Goal: Information Seeking & Learning: Learn about a topic

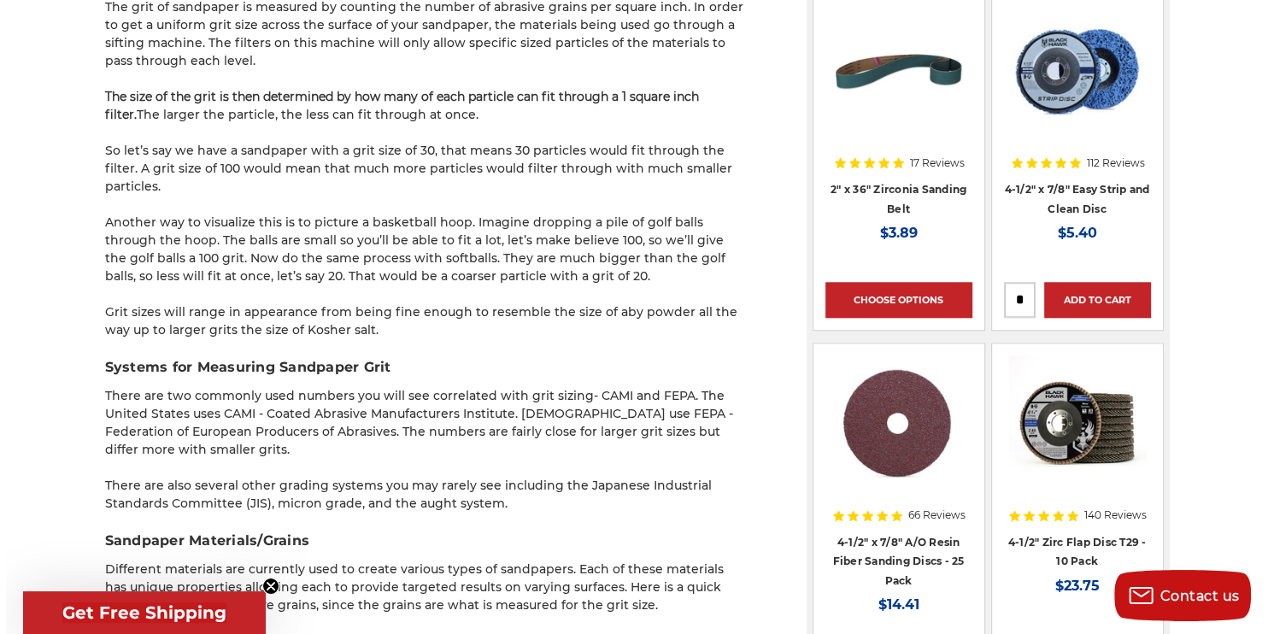
scroll to position [1595, 0]
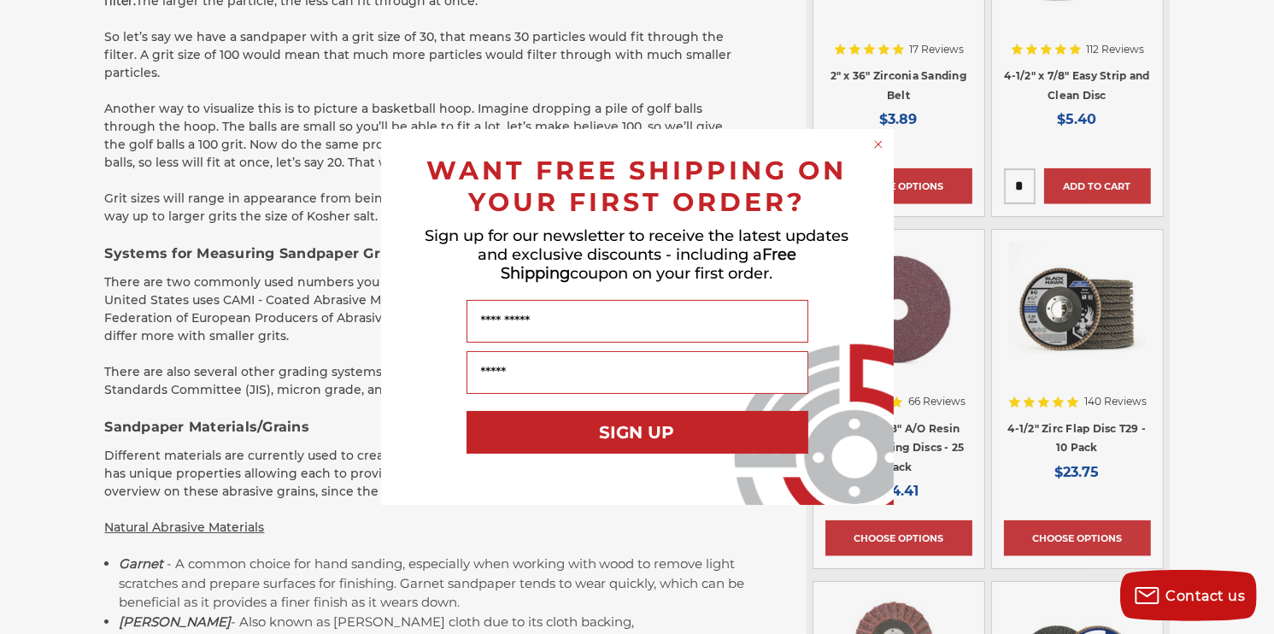
click at [877, 145] on circle "Close dialog" at bounding box center [878, 145] width 16 height 16
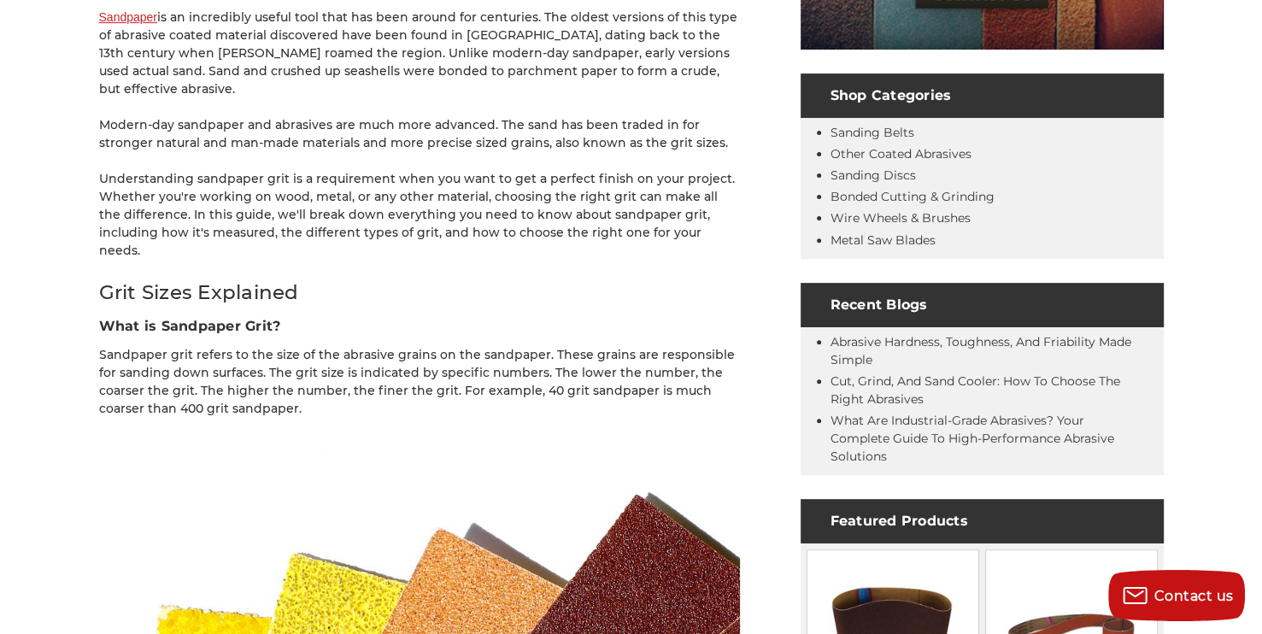
scroll to position [684, 0]
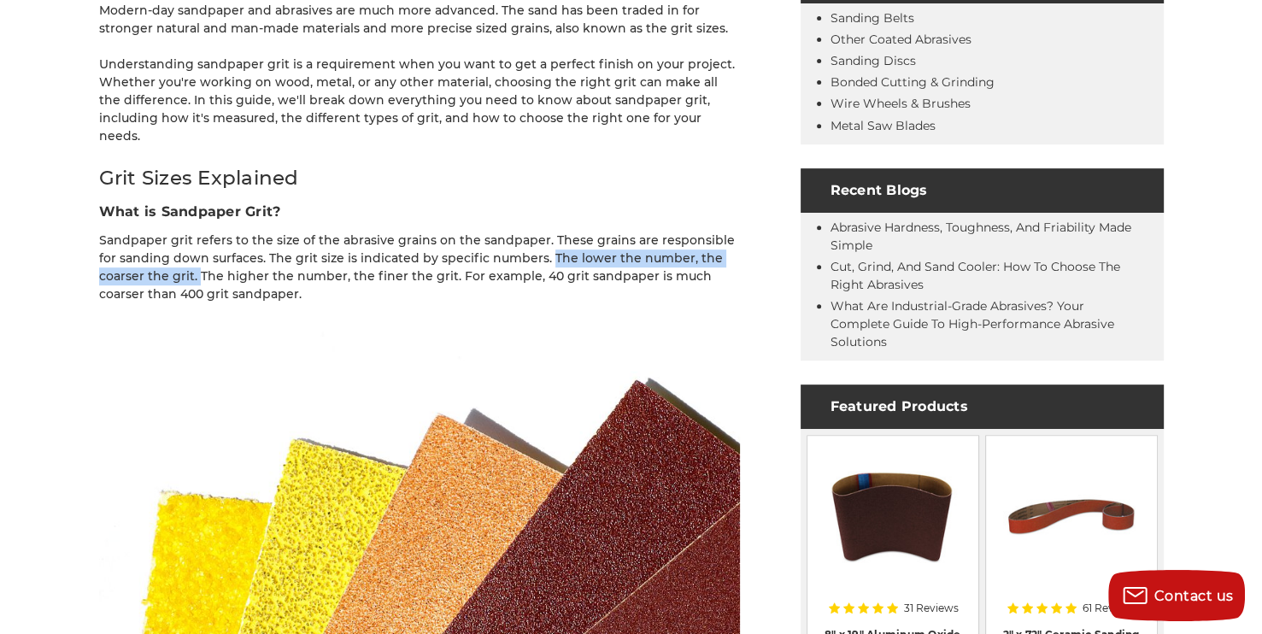
drag, startPoint x: 526, startPoint y: 222, endPoint x: 150, endPoint y: 241, distance: 375.7
click at [150, 241] on p "Sandpaper grit refers to the size of the abrasive grains on the sandpaper. Thes…" at bounding box center [419, 268] width 641 height 72
click at [482, 321] on img at bounding box center [419, 534] width 641 height 427
click at [532, 234] on p "Sandpaper grit refers to the size of the abrasive grains on the sandpaper. Thes…" at bounding box center [419, 268] width 641 height 72
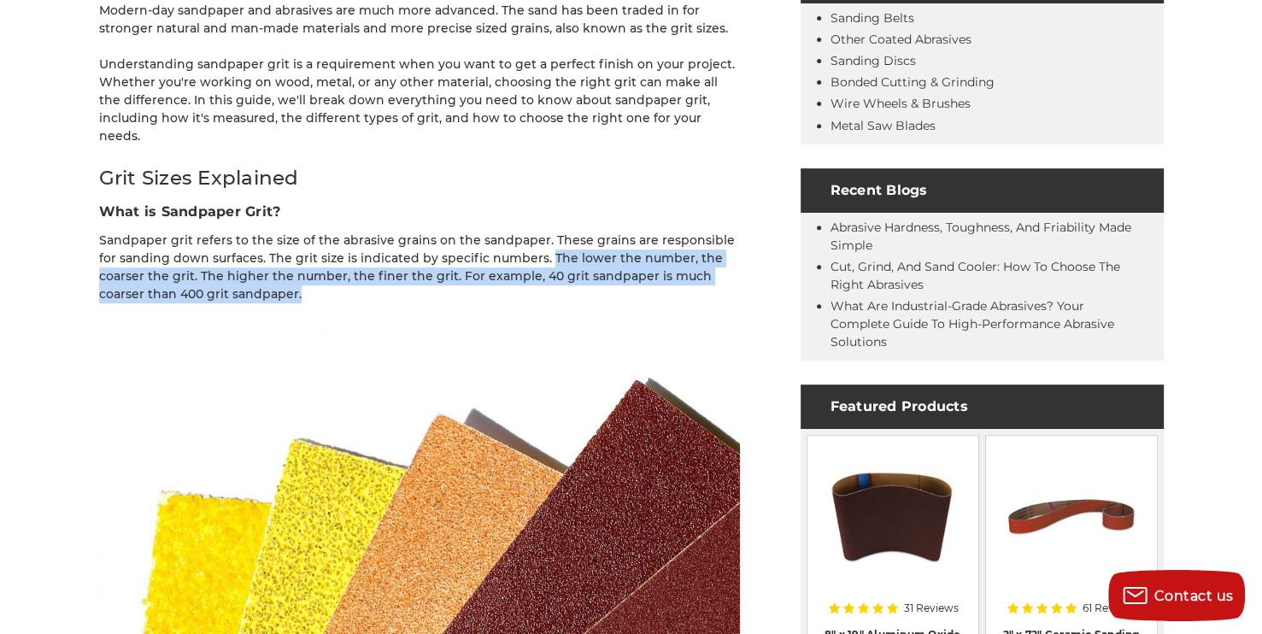
drag, startPoint x: 523, startPoint y: 222, endPoint x: 538, endPoint y: 262, distance: 43.0
click at [538, 262] on p "Sandpaper grit refers to the size of the abrasive grains on the sandpaper. Thes…" at bounding box center [419, 268] width 641 height 72
copy p "The lower the number, the coarser the grit. The higher the number, the finer th…"
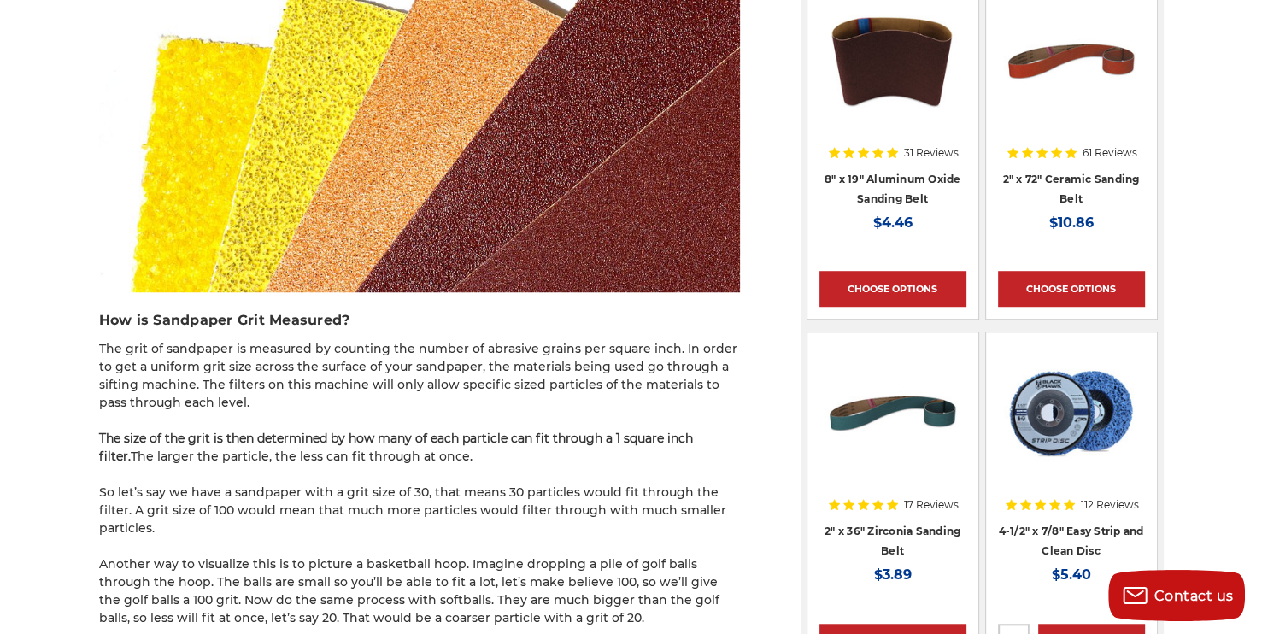
scroll to position [1253, 0]
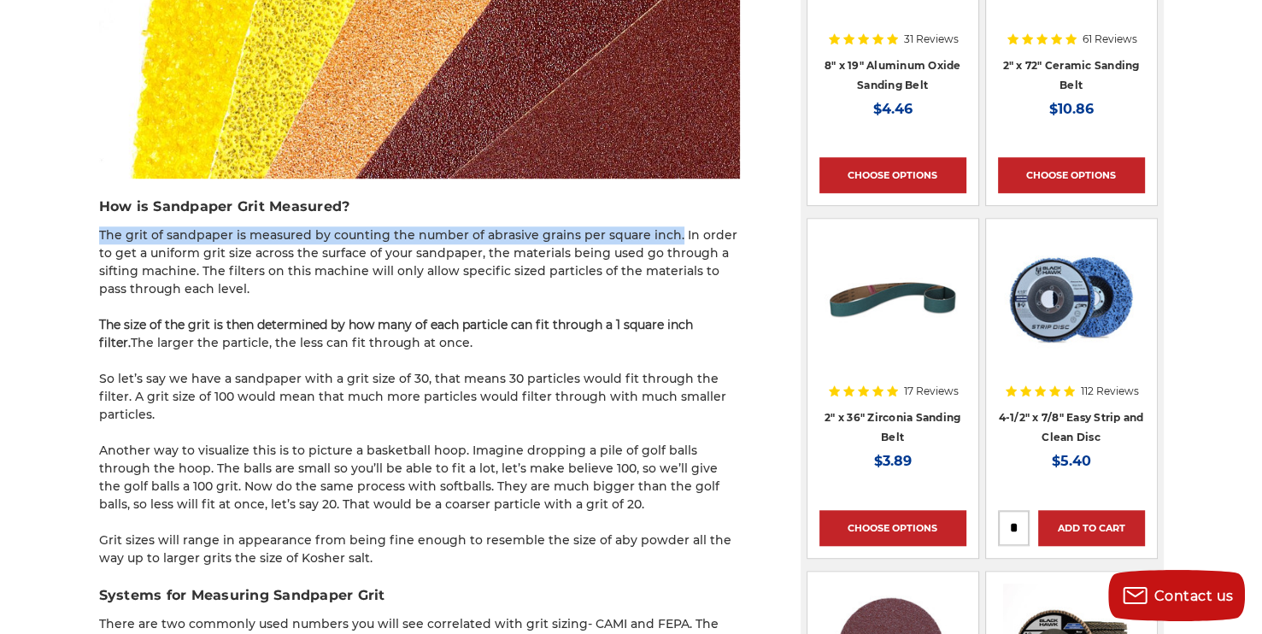
drag, startPoint x: 99, startPoint y: 195, endPoint x: 668, endPoint y: 198, distance: 569.3
click at [668, 227] on p "The grit of sandpaper is measured by counting the number of abrasive grains per…" at bounding box center [419, 263] width 641 height 72
copy p "The grit of sandpaper is measured by counting the number of abrasive grains per…"
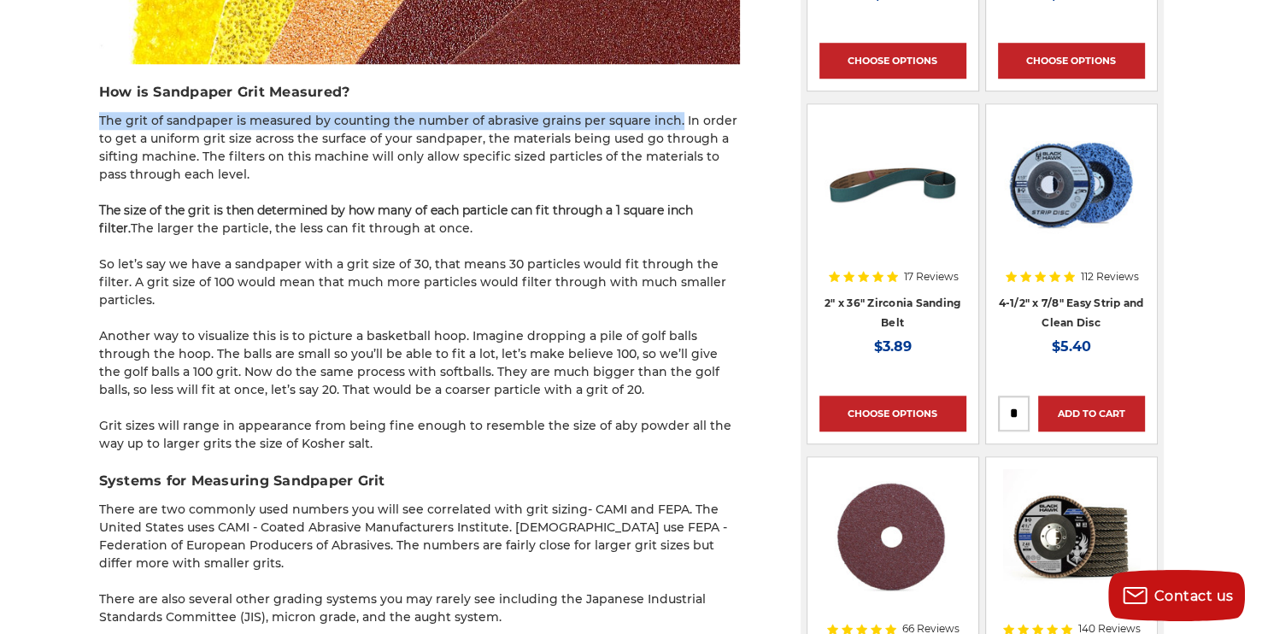
scroll to position [1481, 0]
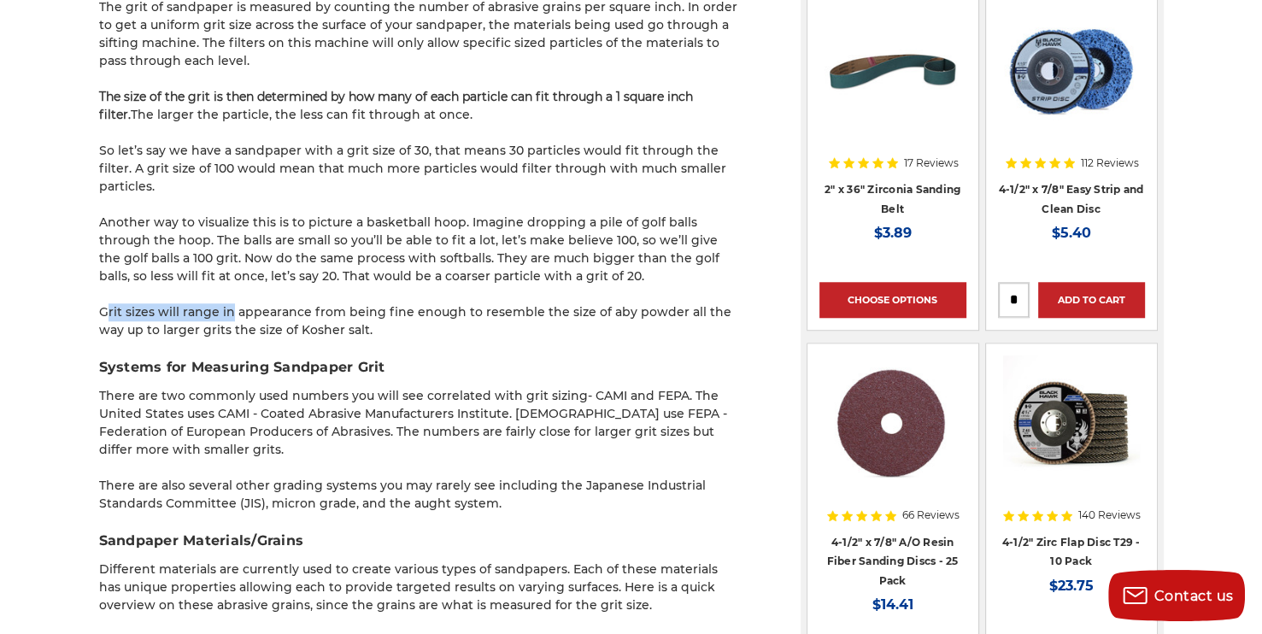
drag, startPoint x: 104, startPoint y: 258, endPoint x: 231, endPoint y: 261, distance: 126.5
click at [231, 303] on p "Grit sizes will range in appearance from being fine enough to resemble the size…" at bounding box center [419, 321] width 641 height 36
click at [229, 303] on p "Grit sizes will range in appearance from being fine enough to resemble the size…" at bounding box center [419, 321] width 641 height 36
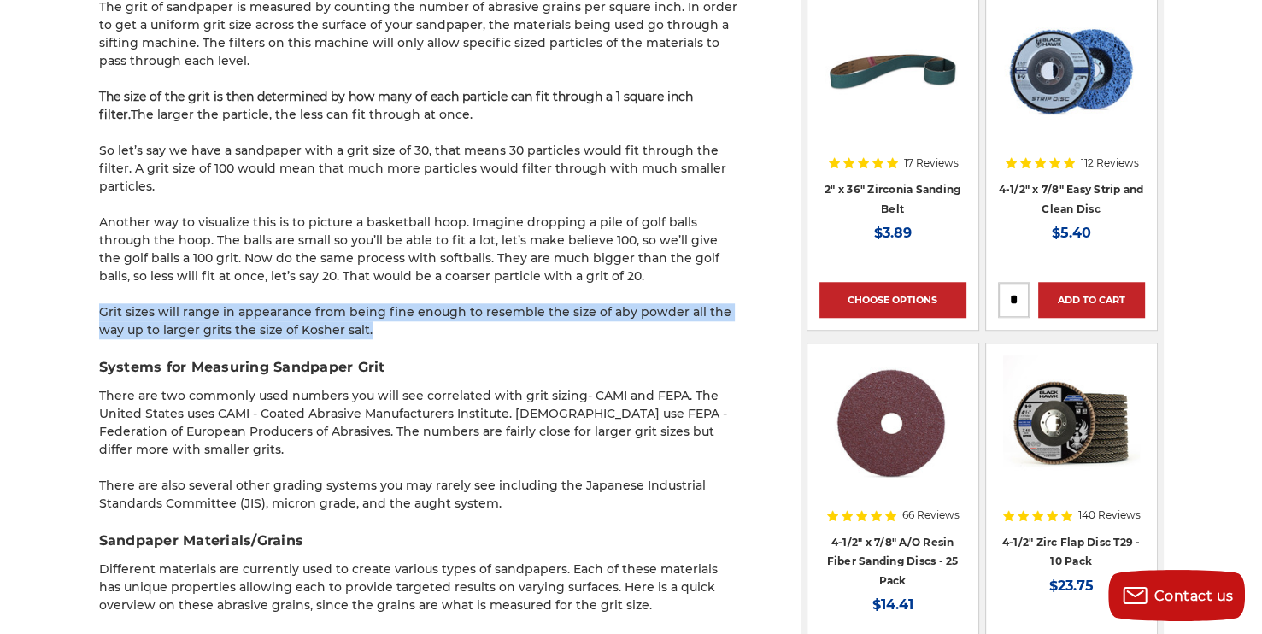
drag, startPoint x: 98, startPoint y: 259, endPoint x: 352, endPoint y: 278, distance: 254.6
click at [352, 303] on p "Grit sizes will range in appearance from being fine enough to resemble the size…" at bounding box center [419, 321] width 641 height 36
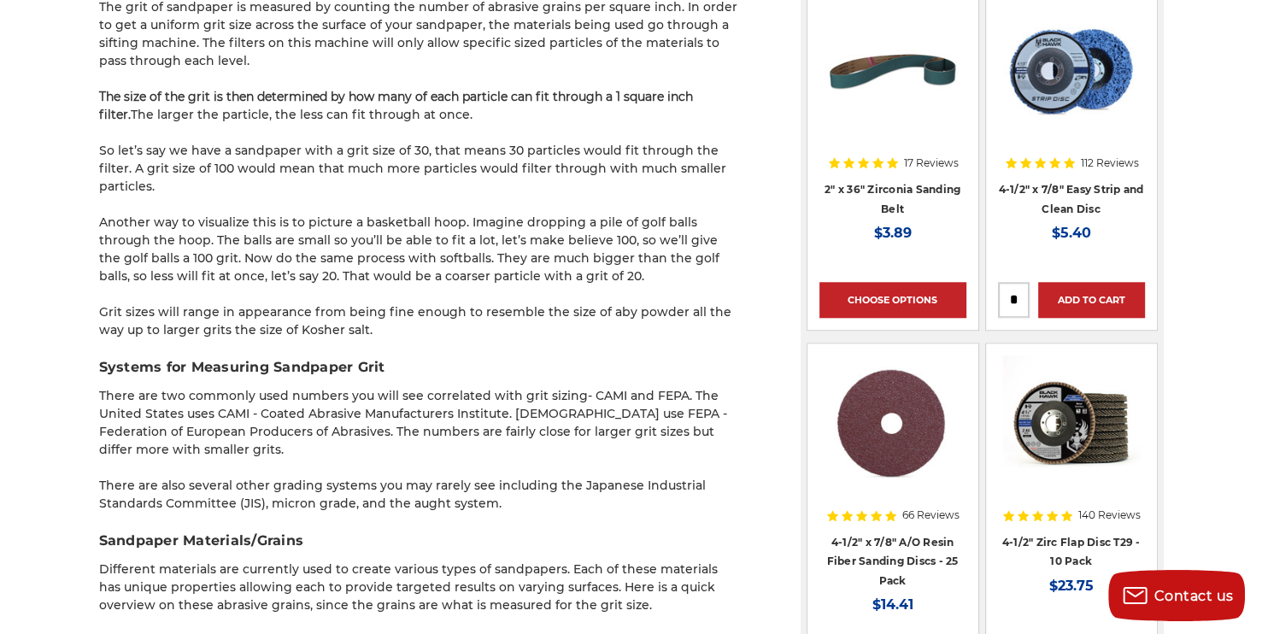
click at [378, 357] on h3 "Systems for Measuring Sandpaper Grit" at bounding box center [419, 367] width 641 height 21
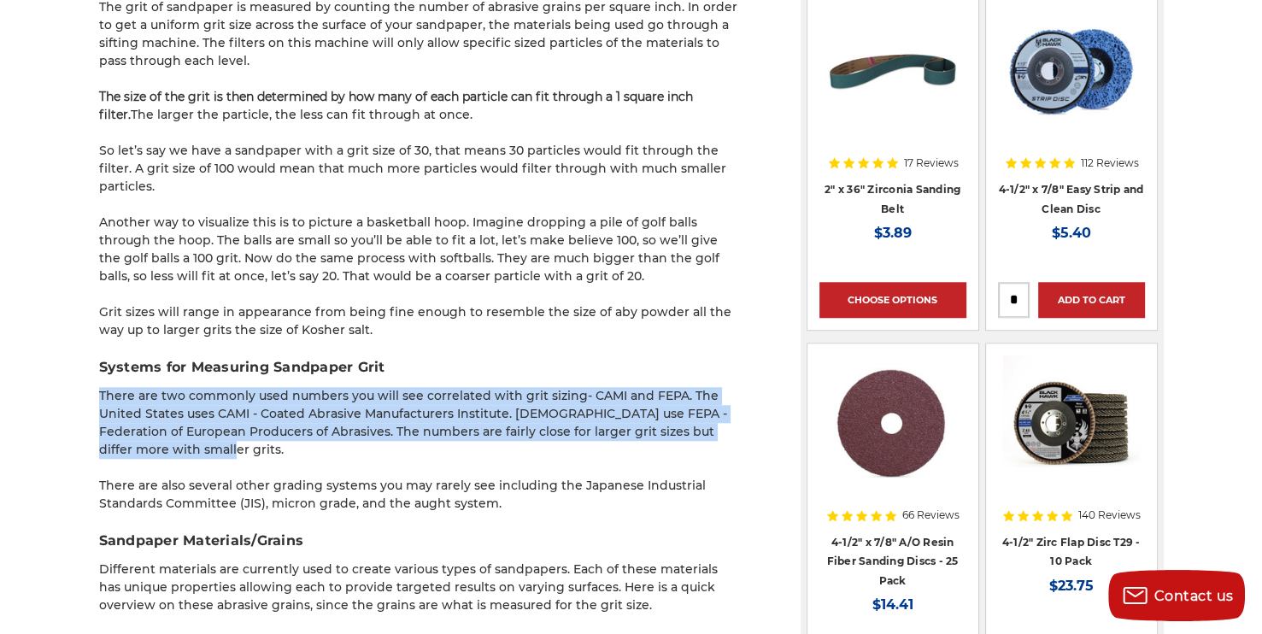
drag, startPoint x: 98, startPoint y: 341, endPoint x: 629, endPoint y: 399, distance: 534.0
click at [629, 399] on p "There are two commonly used numbers you will see correlated with grit sizing- C…" at bounding box center [419, 423] width 641 height 72
copy p "There are two commonly used numbers you will see correlated with grit sizing- C…"
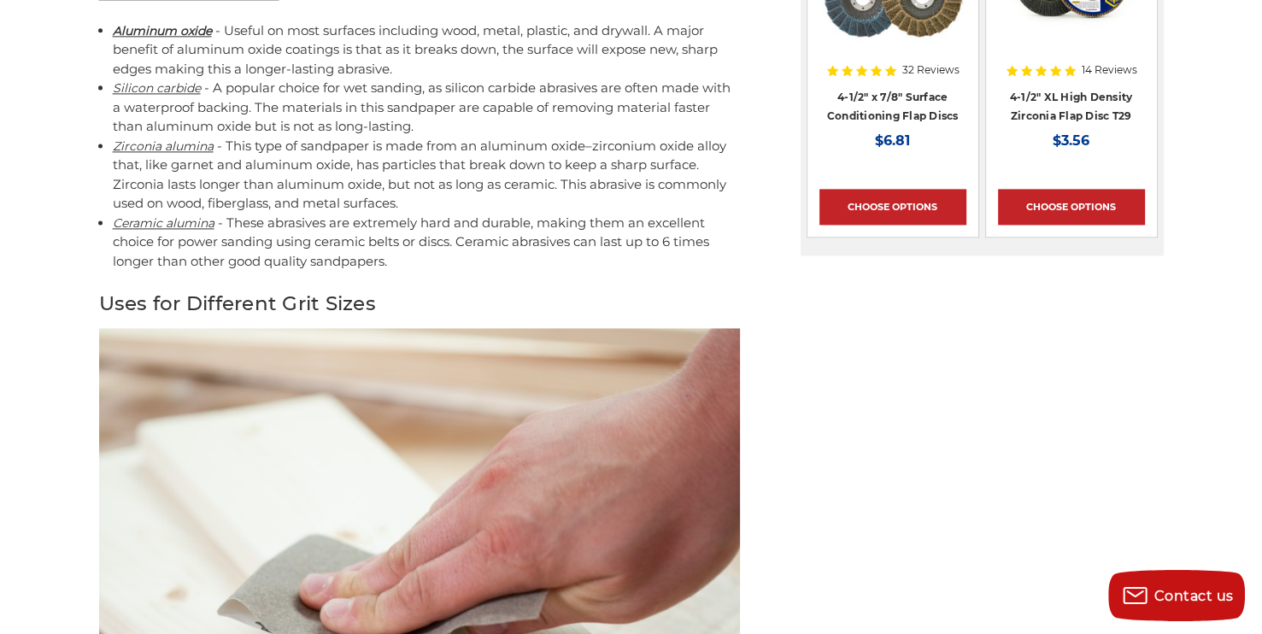
scroll to position [1937, 0]
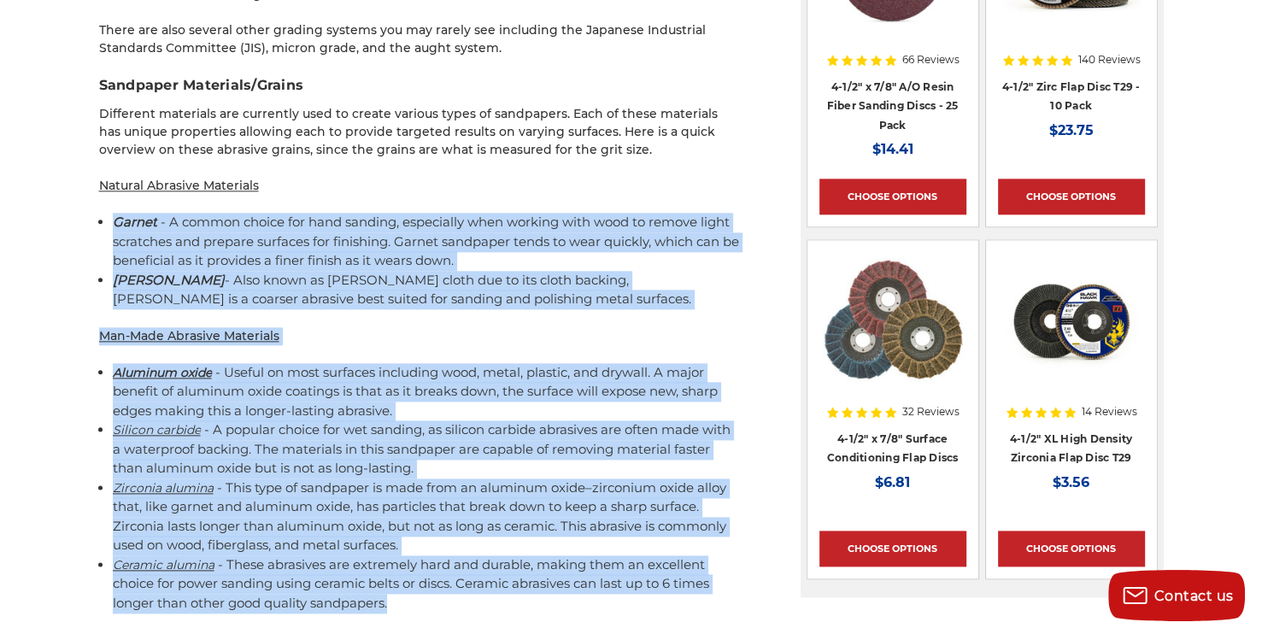
drag, startPoint x: 113, startPoint y: 170, endPoint x: 400, endPoint y: 546, distance: 473.2
copy div "Loremi - D sitame consec adi elit seddoei, temporinci utla etdolor magn aliq en…"
